Goal: Navigation & Orientation: Find specific page/section

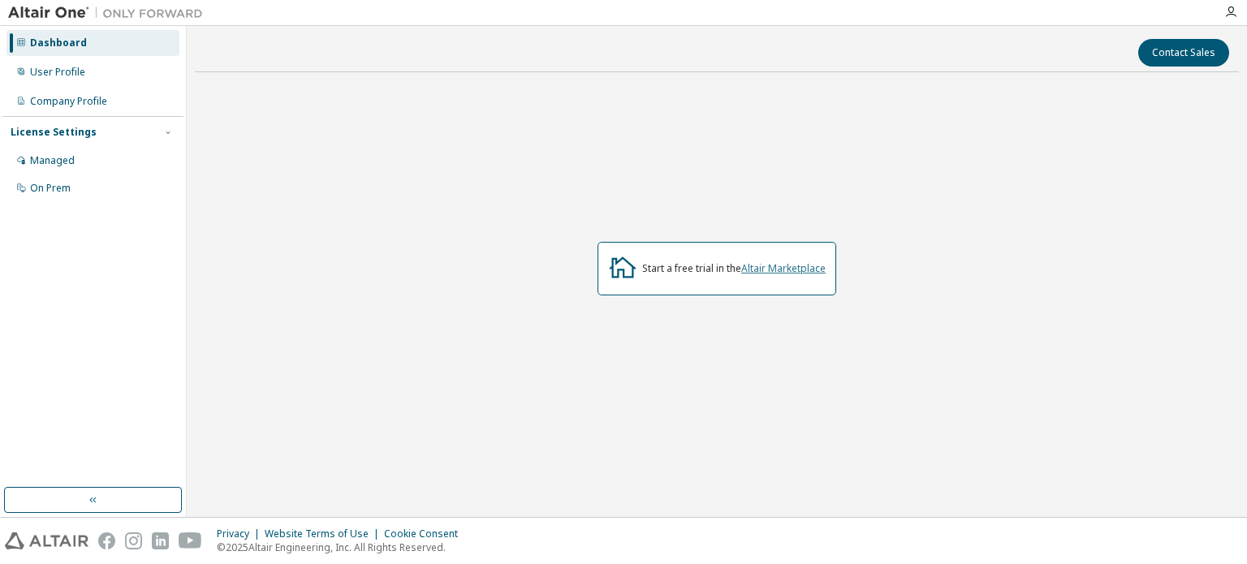
click at [746, 266] on link "Altair Marketplace" at bounding box center [783, 268] width 84 height 14
